Goal: Information Seeking & Learning: Learn about a topic

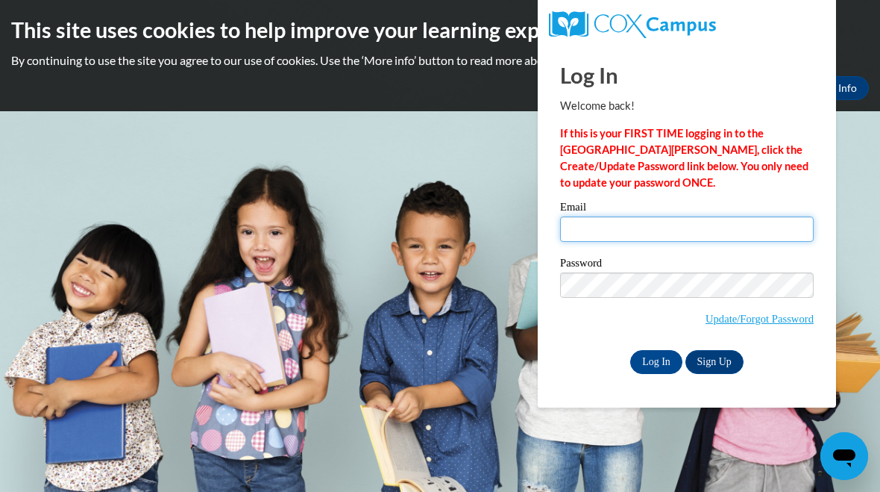
click at [646, 225] on input "Email" at bounding box center [687, 228] width 254 height 25
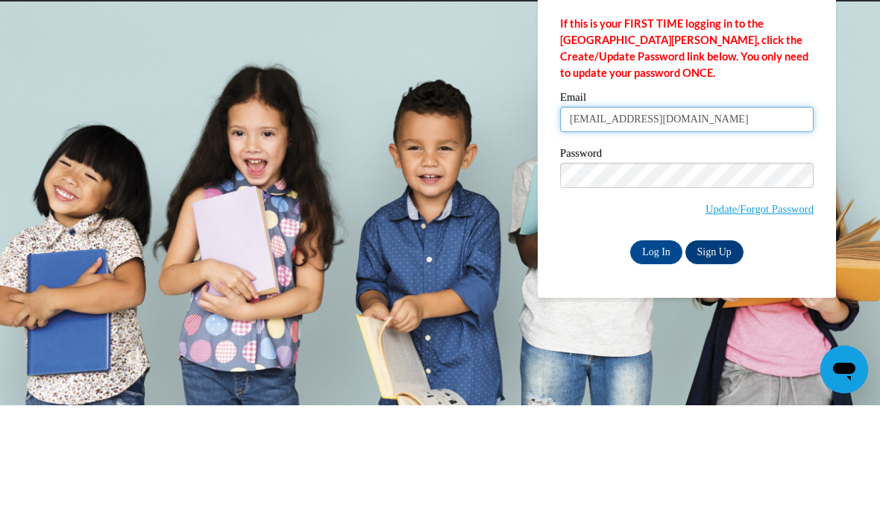
type input "roquelucy44@yahoo.com"
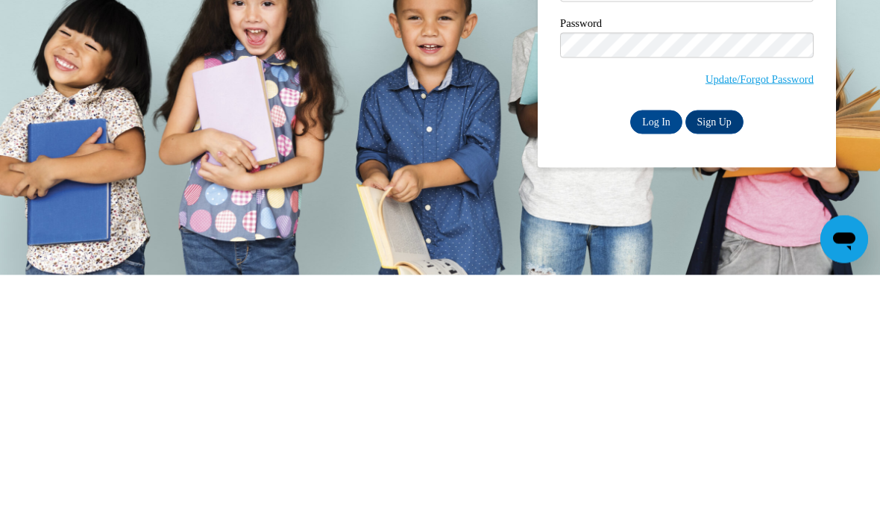
click at [654, 350] on input "Log In" at bounding box center [656, 362] width 52 height 24
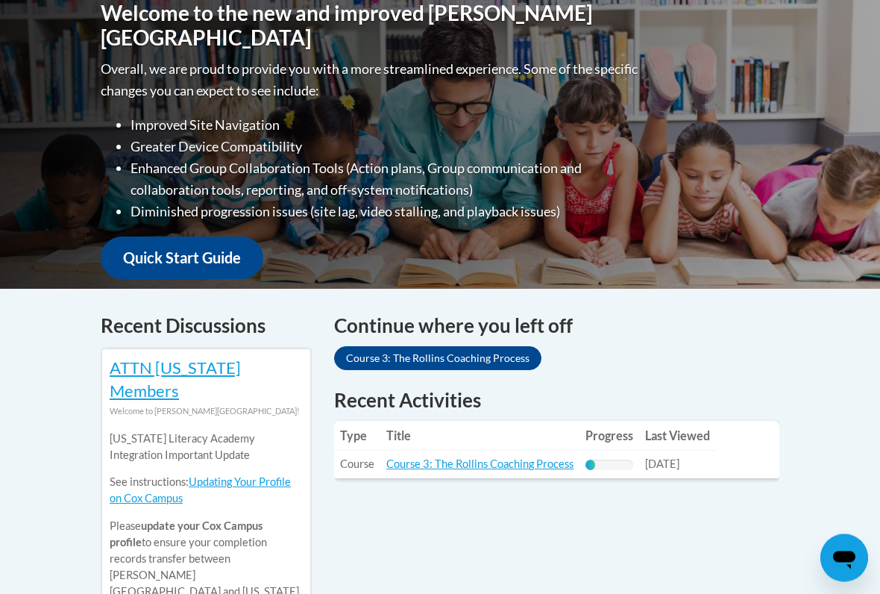
scroll to position [361, 0]
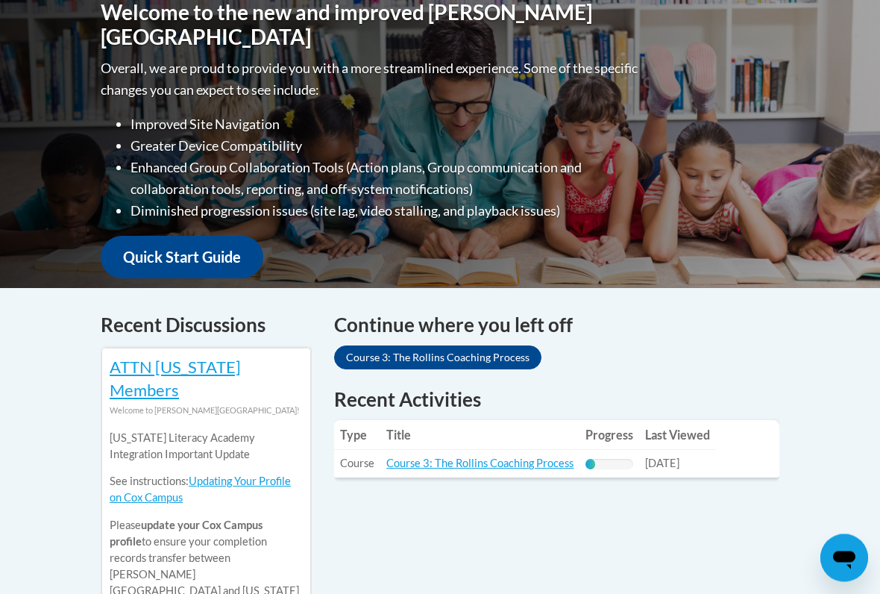
click at [472, 457] on link "Course 3: The Rollins Coaching Process" at bounding box center [479, 463] width 187 height 13
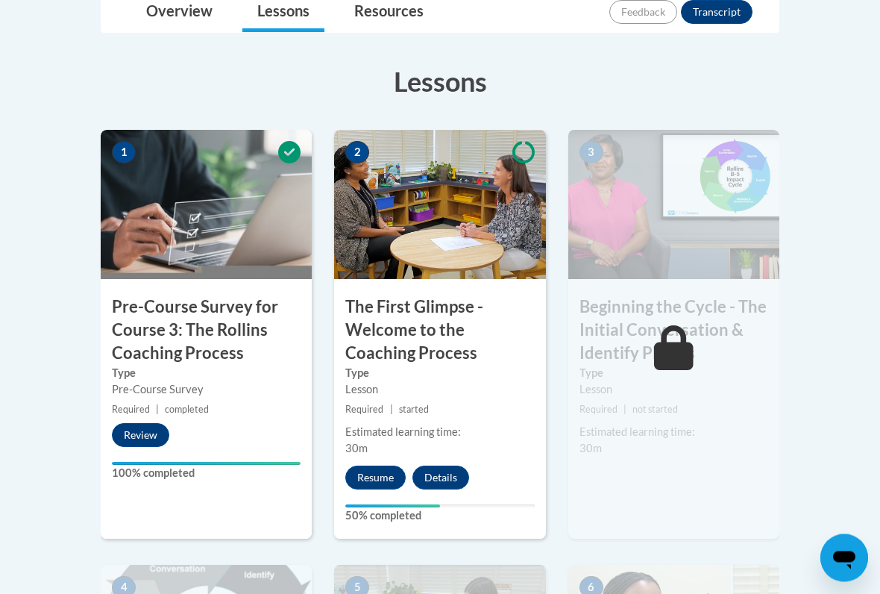
scroll to position [406, 0]
click at [371, 466] on button "Resume" at bounding box center [375, 478] width 60 height 24
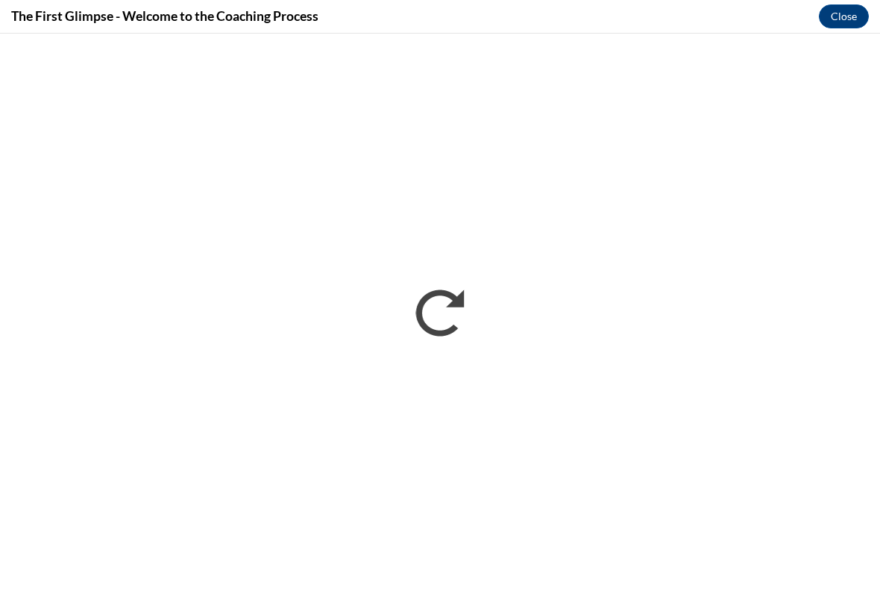
scroll to position [0, 0]
